Goal: Complete application form: Complete application form

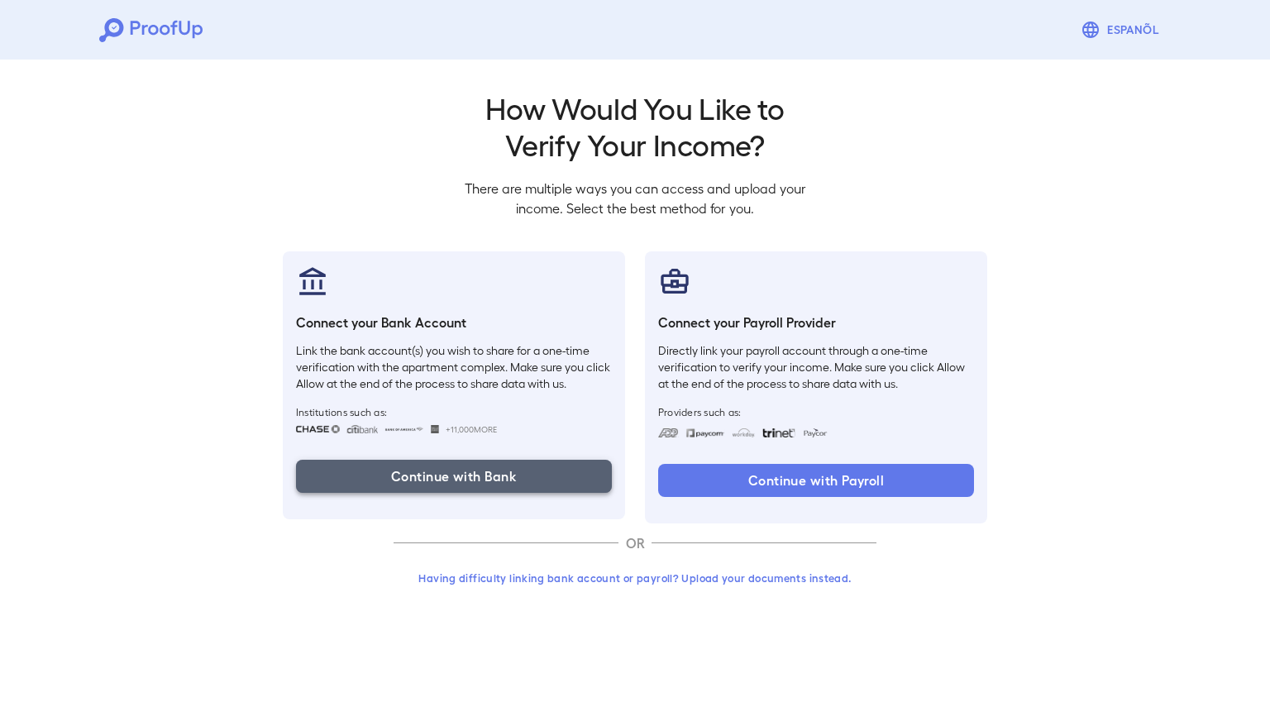
click at [499, 468] on button "Continue with Bank" at bounding box center [454, 476] width 316 height 33
click at [425, 470] on button "Continue with Bank" at bounding box center [454, 476] width 316 height 33
click at [472, 482] on button "Continue with Bank" at bounding box center [454, 476] width 316 height 33
click at [490, 476] on button "Continue with Bank" at bounding box center [454, 476] width 316 height 33
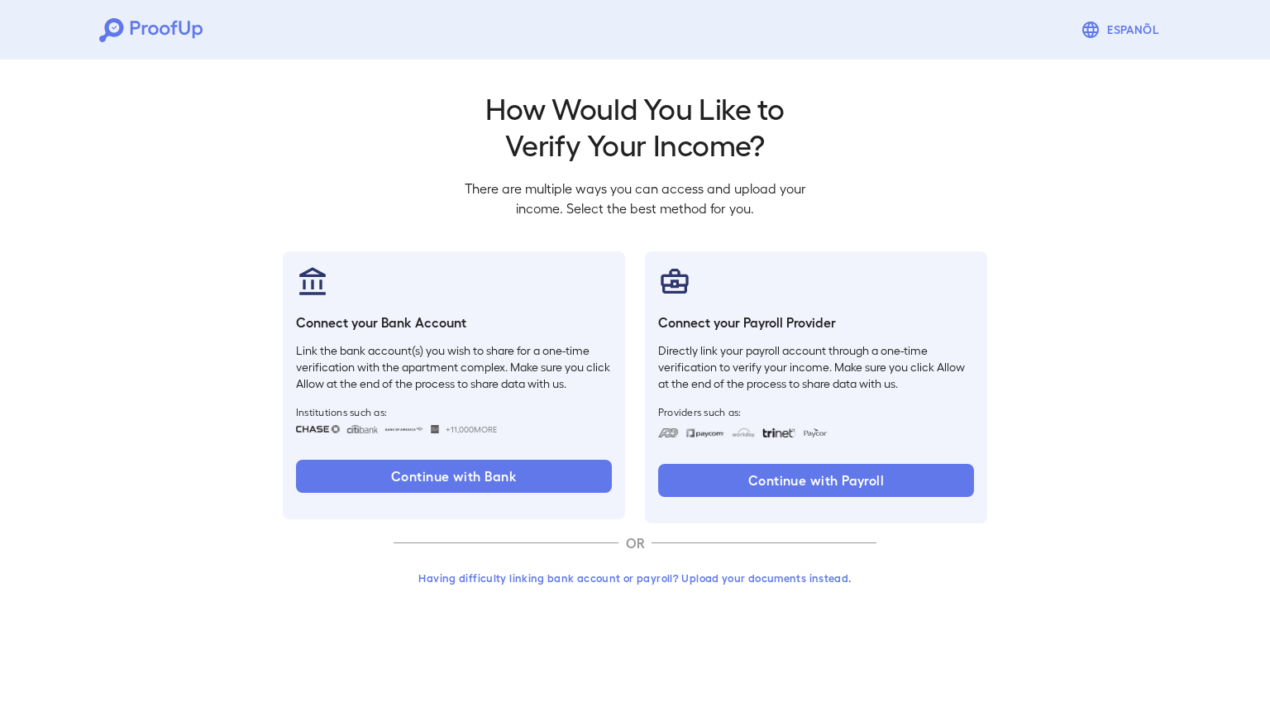
click at [459, 458] on div "Connect your Bank Account Link the bank account(s) you wish to share for a one-…" at bounding box center [454, 385] width 342 height 268
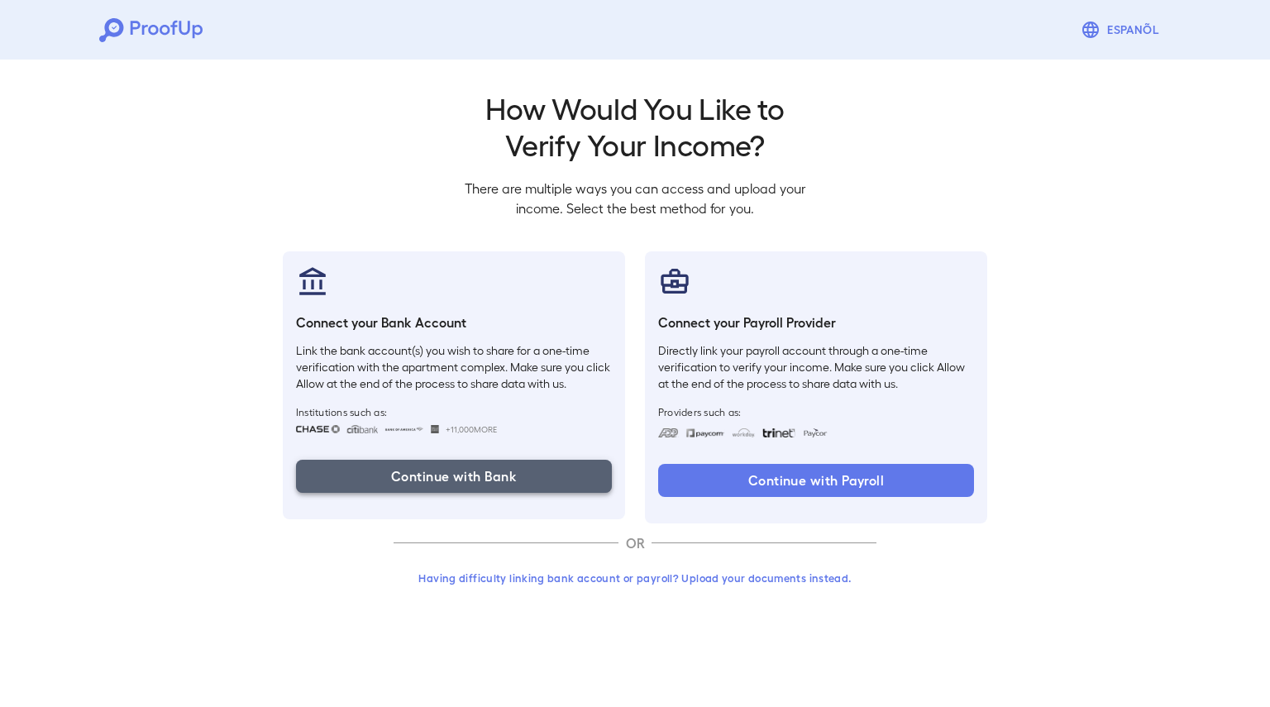
click at [455, 471] on button "Continue with Bank" at bounding box center [454, 476] width 316 height 33
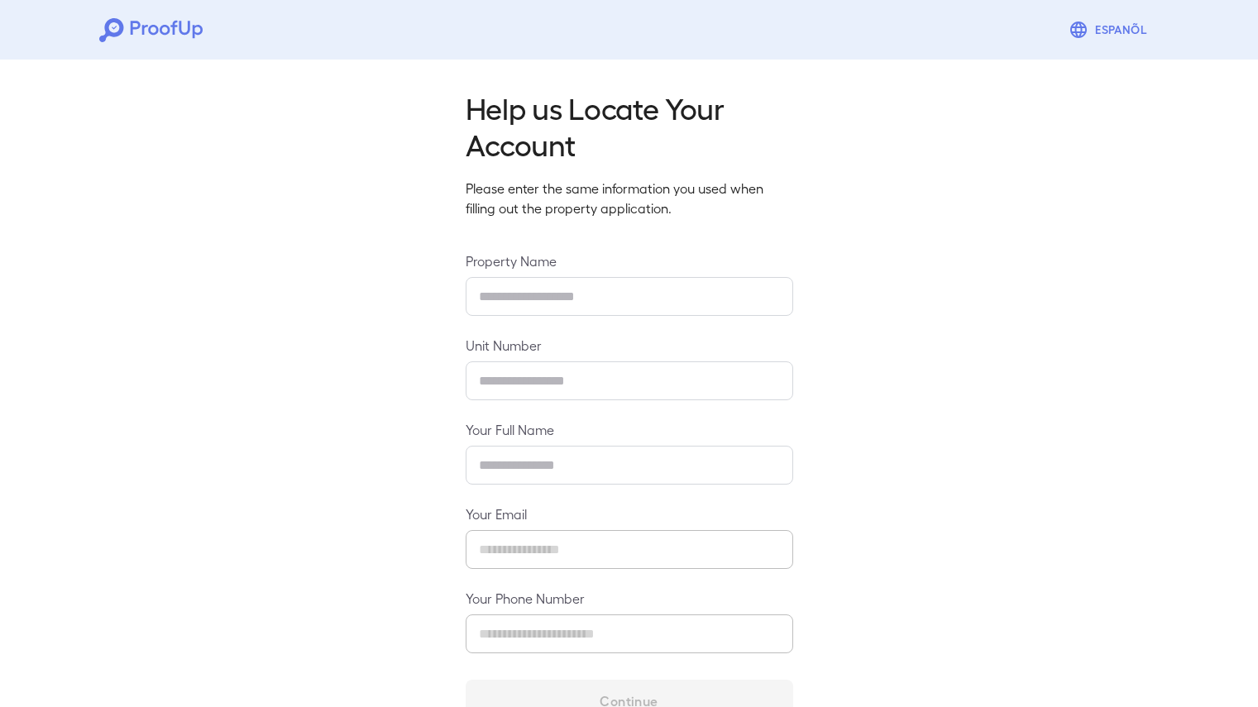
type input "**********"
type input "***"
type input "**********"
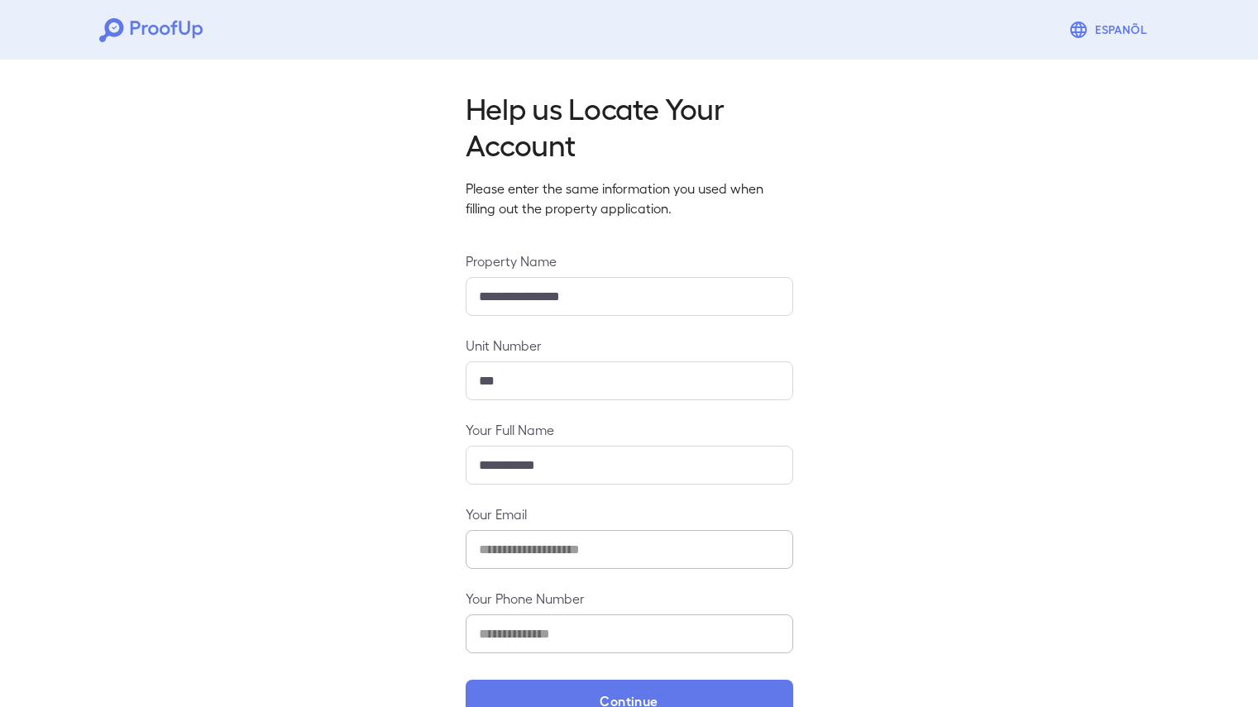
scroll to position [42, 0]
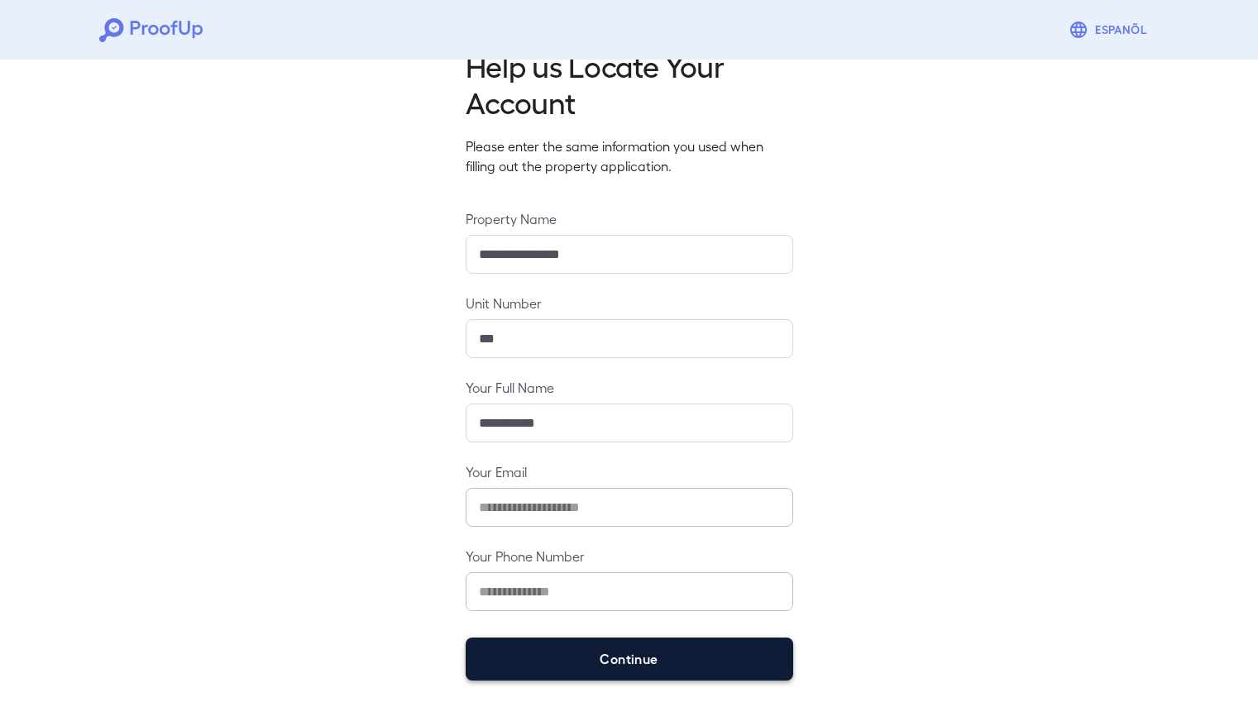
click at [593, 663] on button "Continue" at bounding box center [630, 659] width 328 height 43
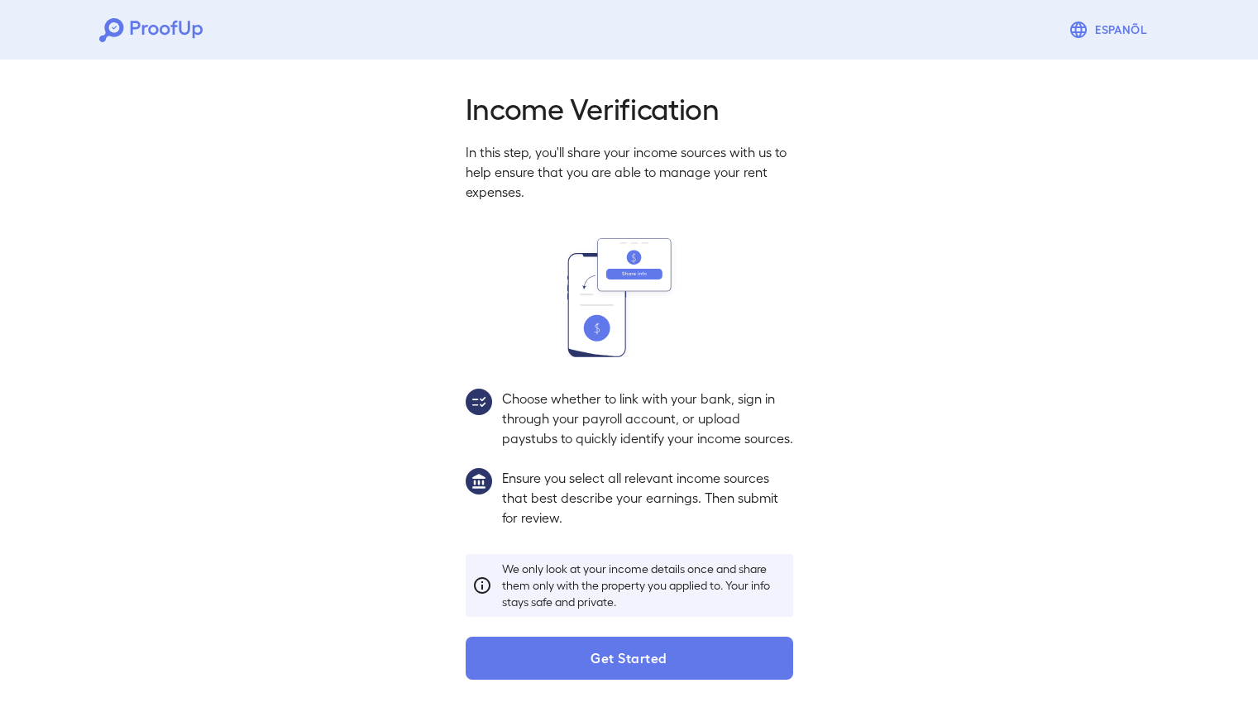
scroll to position [19, 0]
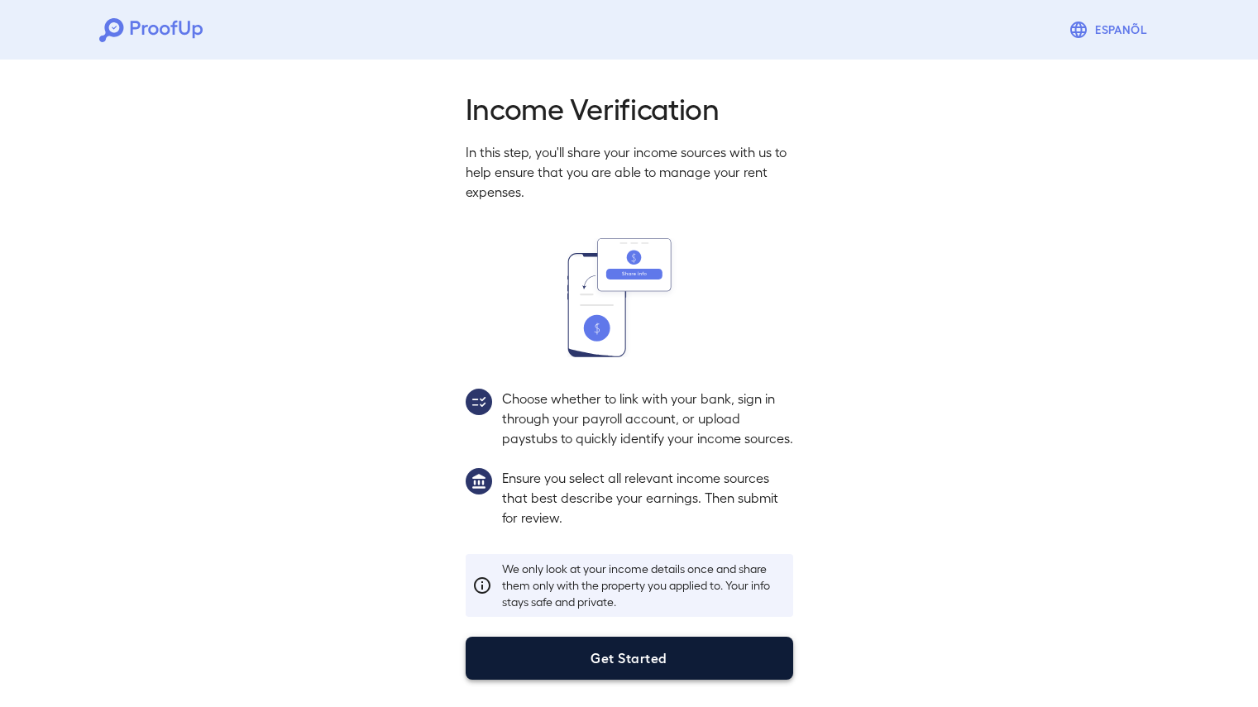
click at [586, 658] on button "Get Started" at bounding box center [630, 658] width 328 height 43
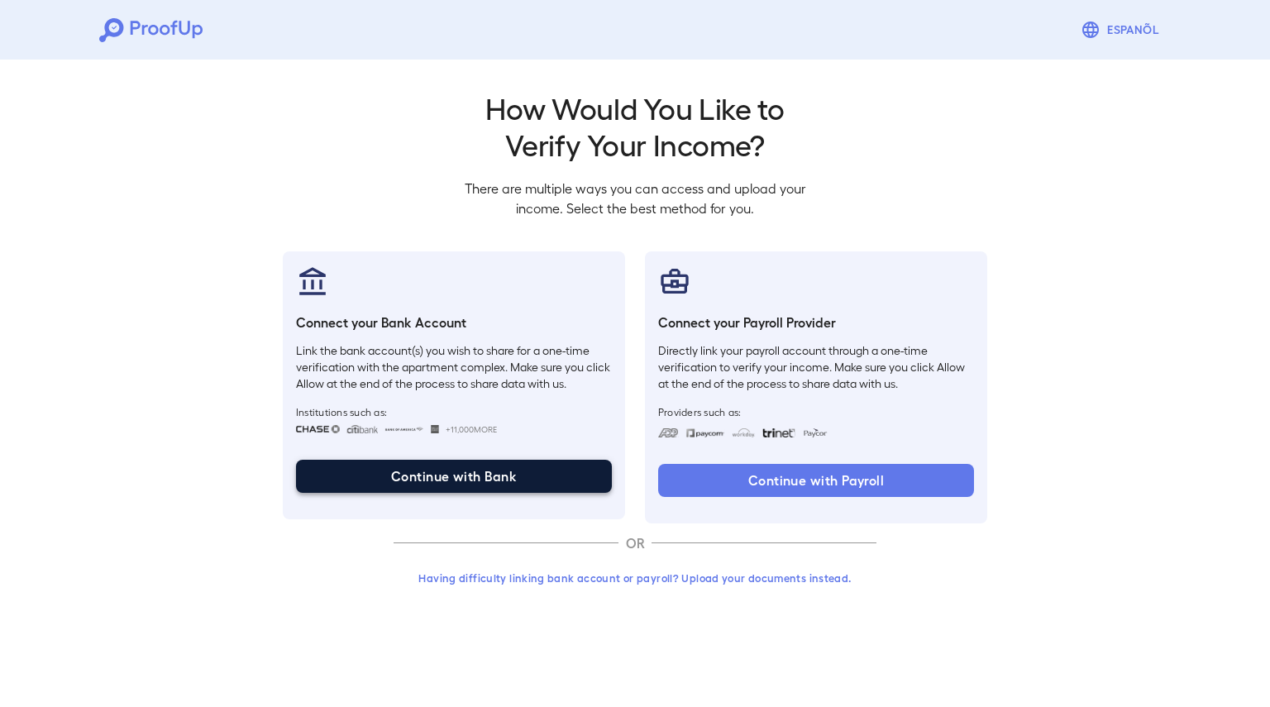
click at [438, 481] on button "Continue with Bank" at bounding box center [454, 476] width 316 height 33
click at [444, 481] on button "Continue with Bank" at bounding box center [454, 476] width 316 height 33
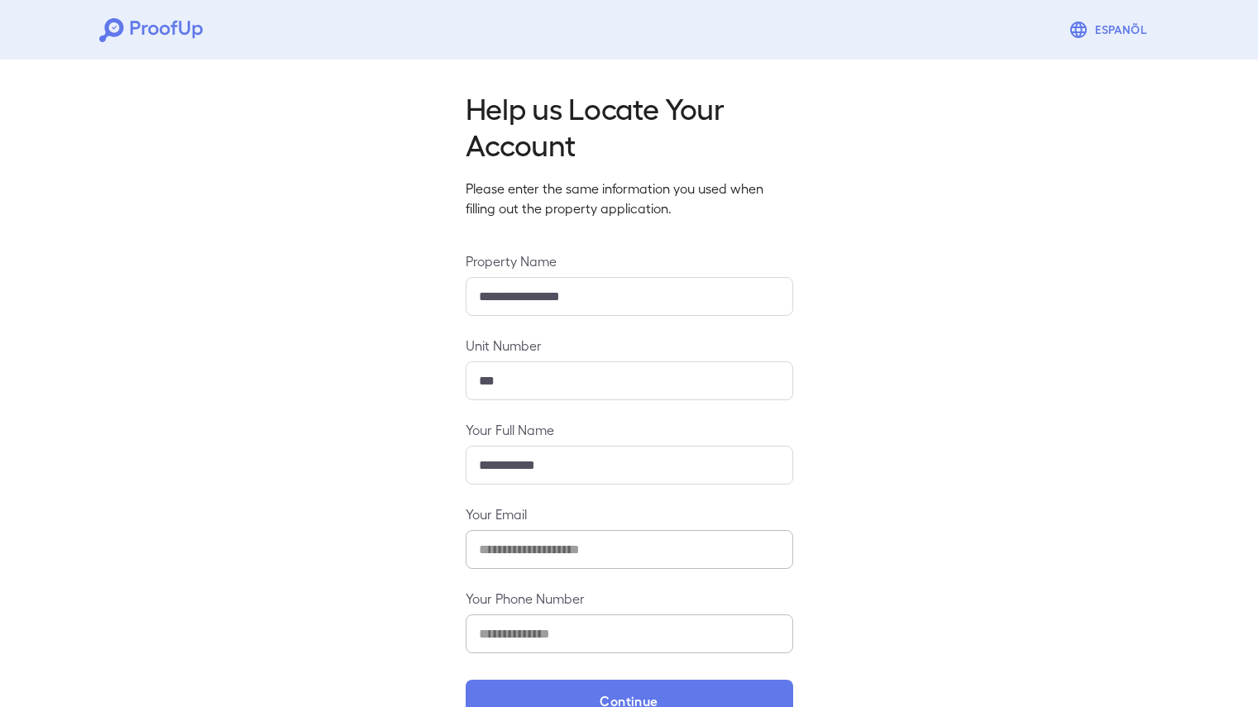
scroll to position [42, 0]
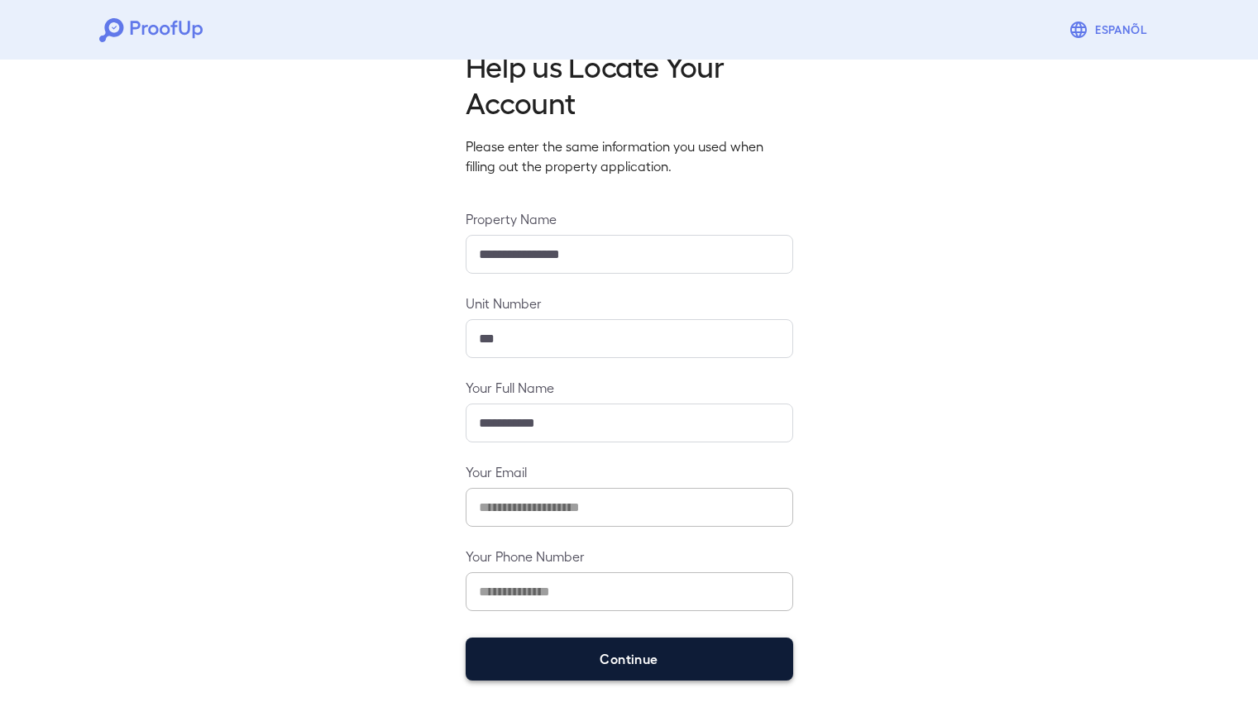
click at [541, 648] on button "Continue" at bounding box center [630, 659] width 328 height 43
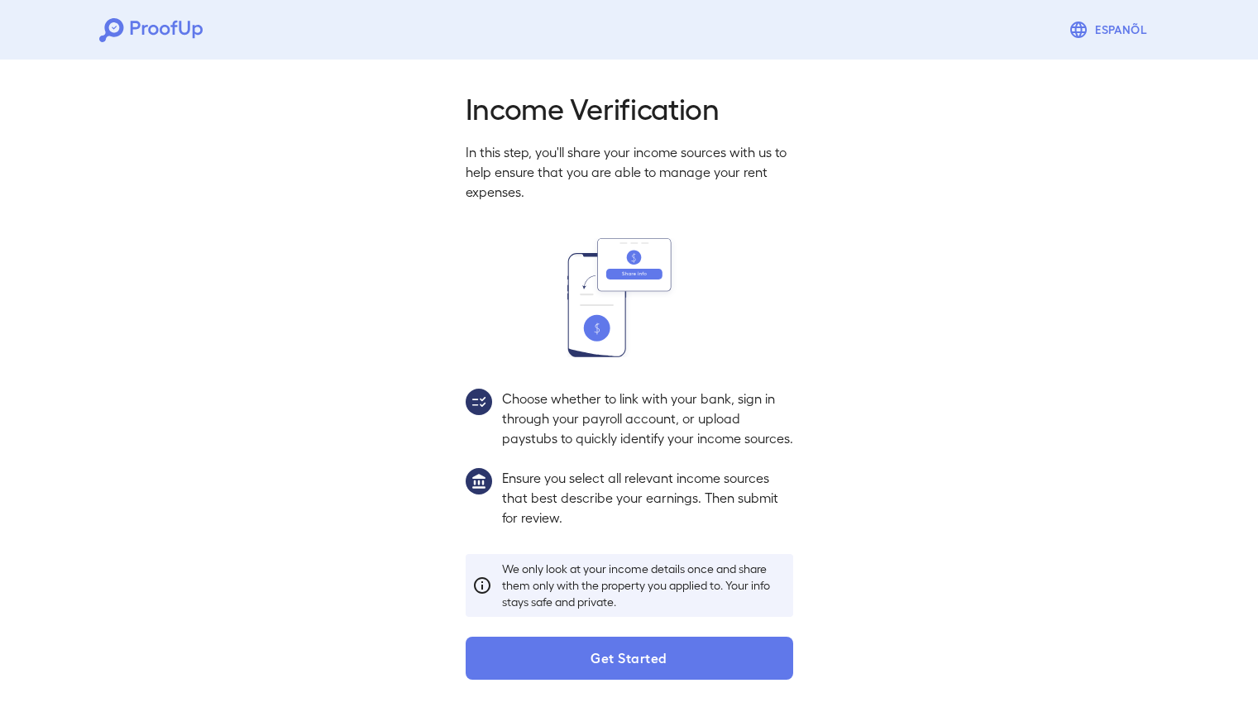
scroll to position [19, 0]
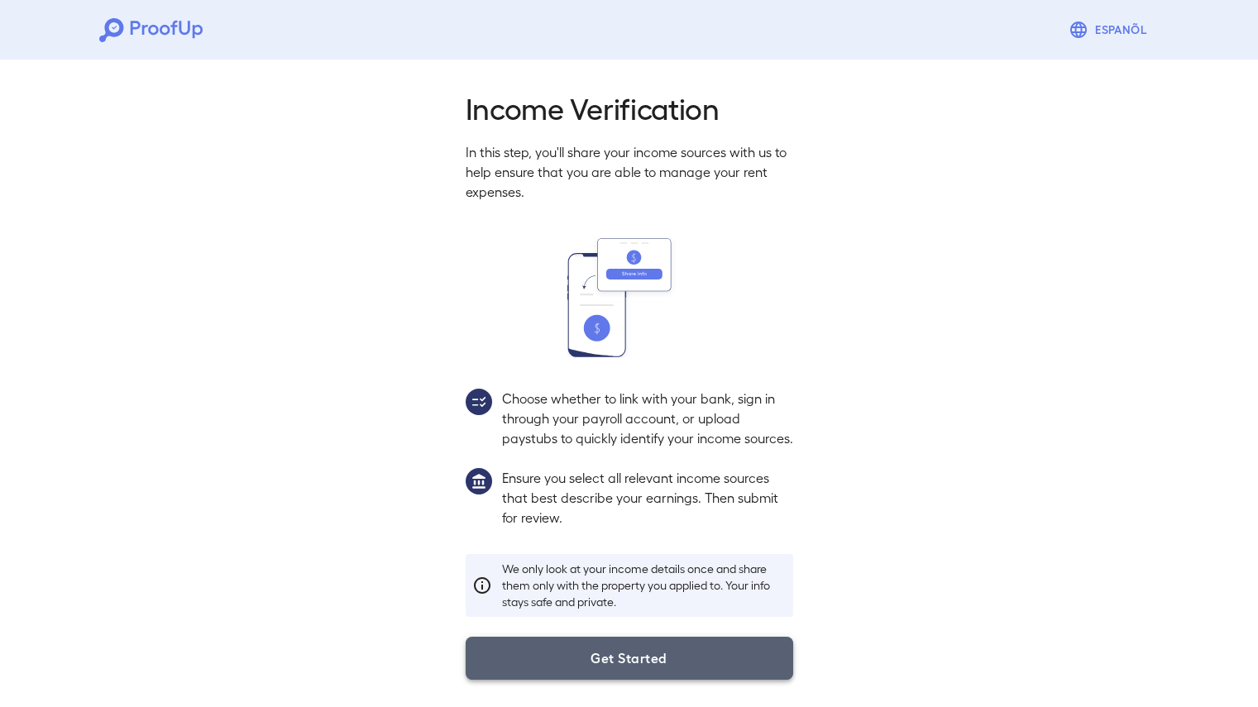
click at [625, 663] on button "Get Started" at bounding box center [630, 658] width 328 height 43
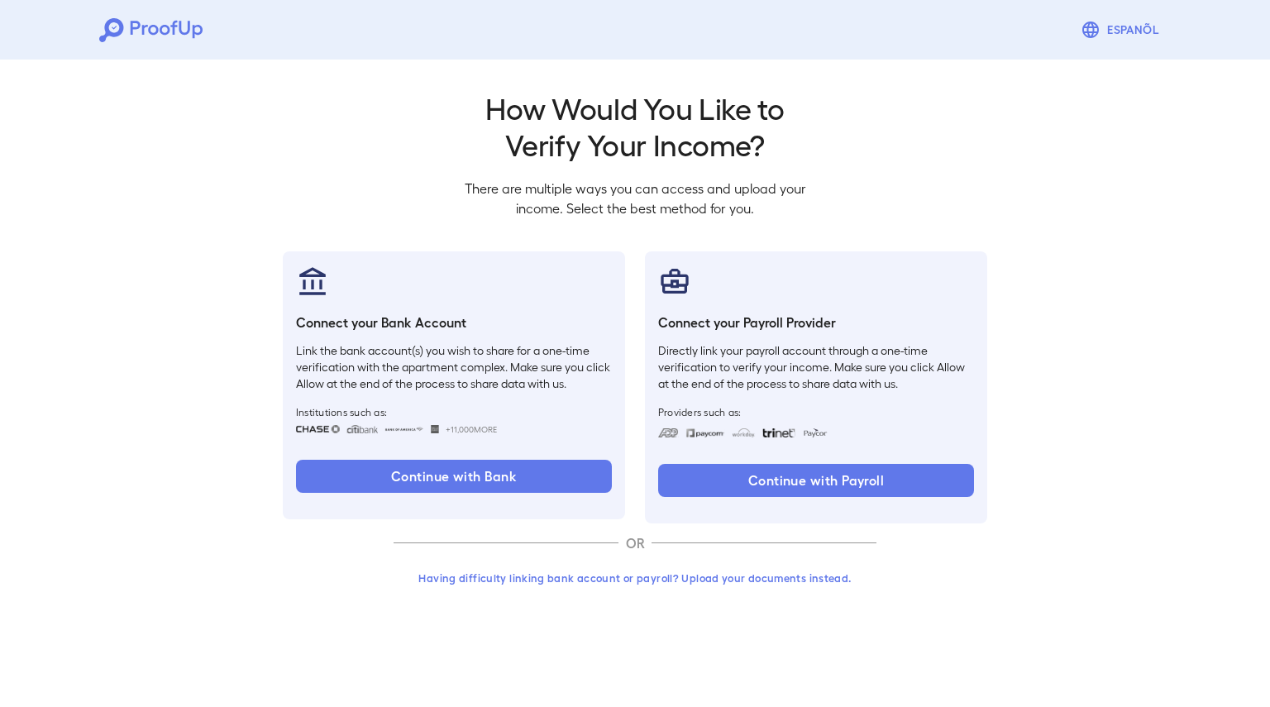
click at [417, 457] on div "Connect your Bank Account Link the bank account(s) you wish to share for a one-…" at bounding box center [454, 385] width 342 height 268
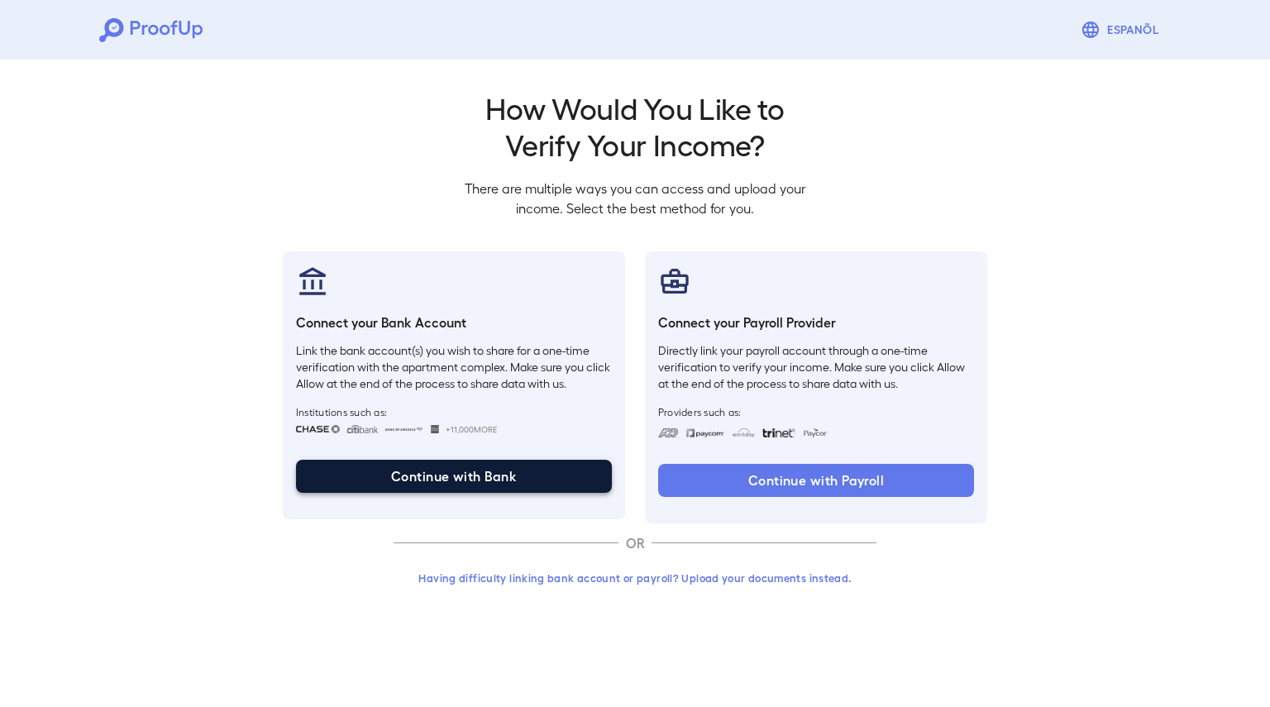
click at [415, 472] on button "Continue with Bank" at bounding box center [454, 476] width 316 height 33
